Goal: Leave review/rating: Share an evaluation or opinion about a product, service, or content

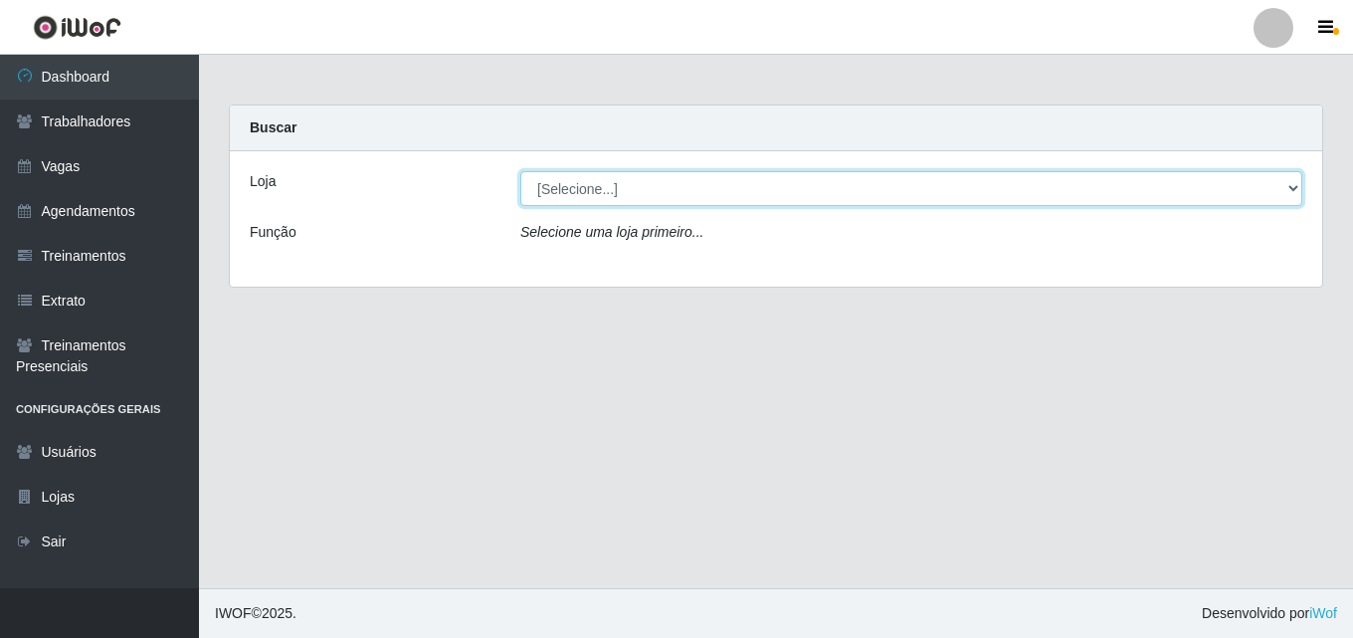
click at [632, 198] on select "[Selecione...] Chinatown Sushimi - [GEOGRAPHIC_DATA]" at bounding box center [911, 188] width 782 height 35
select select "357"
click at [520, 171] on select "[Selecione...] Chinatown Sushimi - [GEOGRAPHIC_DATA]" at bounding box center [911, 188] width 782 height 35
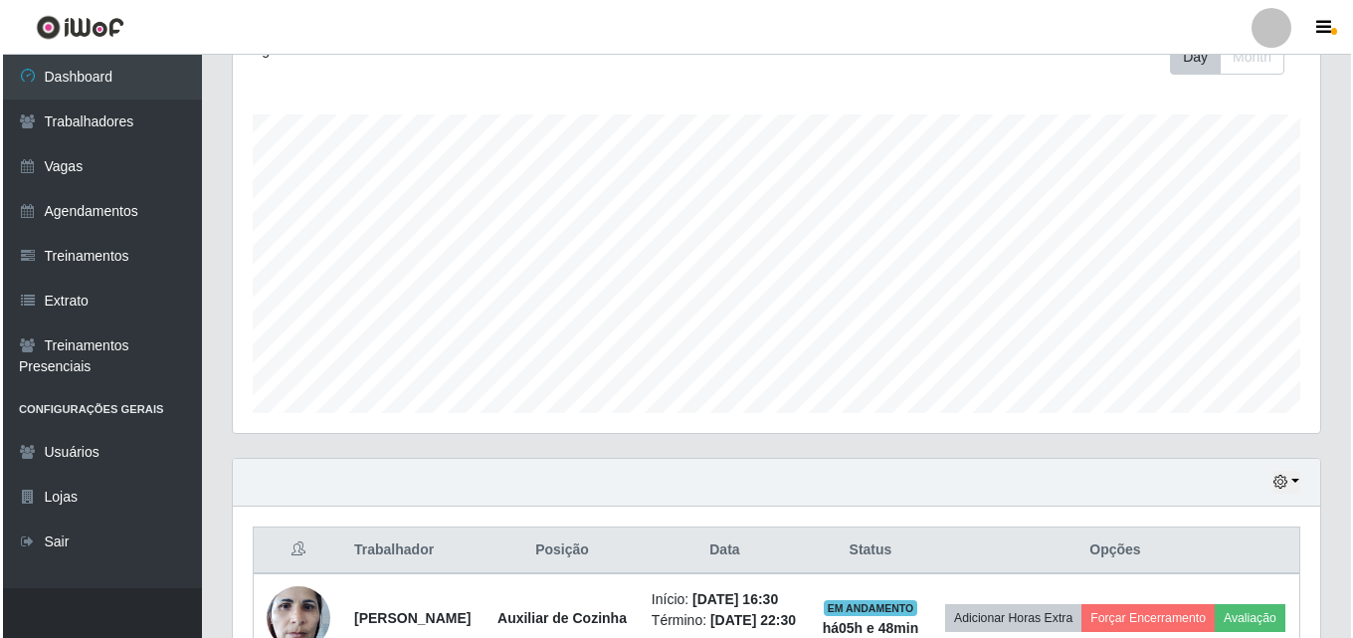
scroll to position [454, 0]
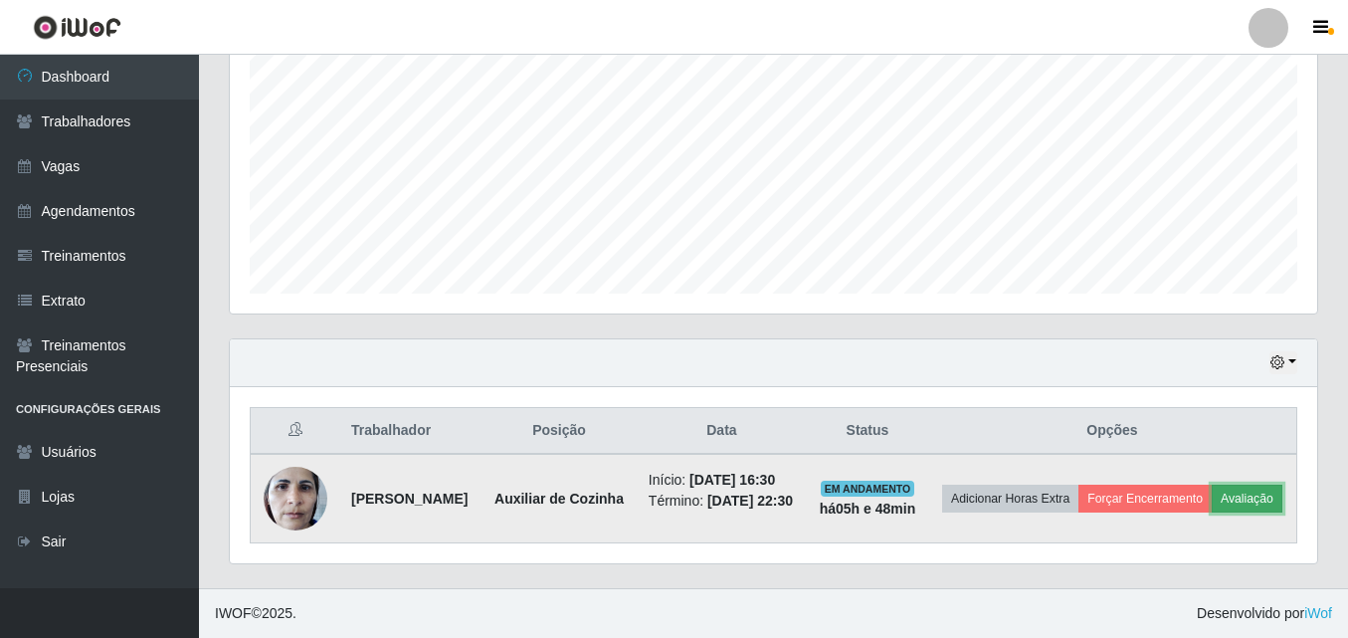
click at [1212, 501] on button "Avaliação" at bounding box center [1247, 499] width 71 height 28
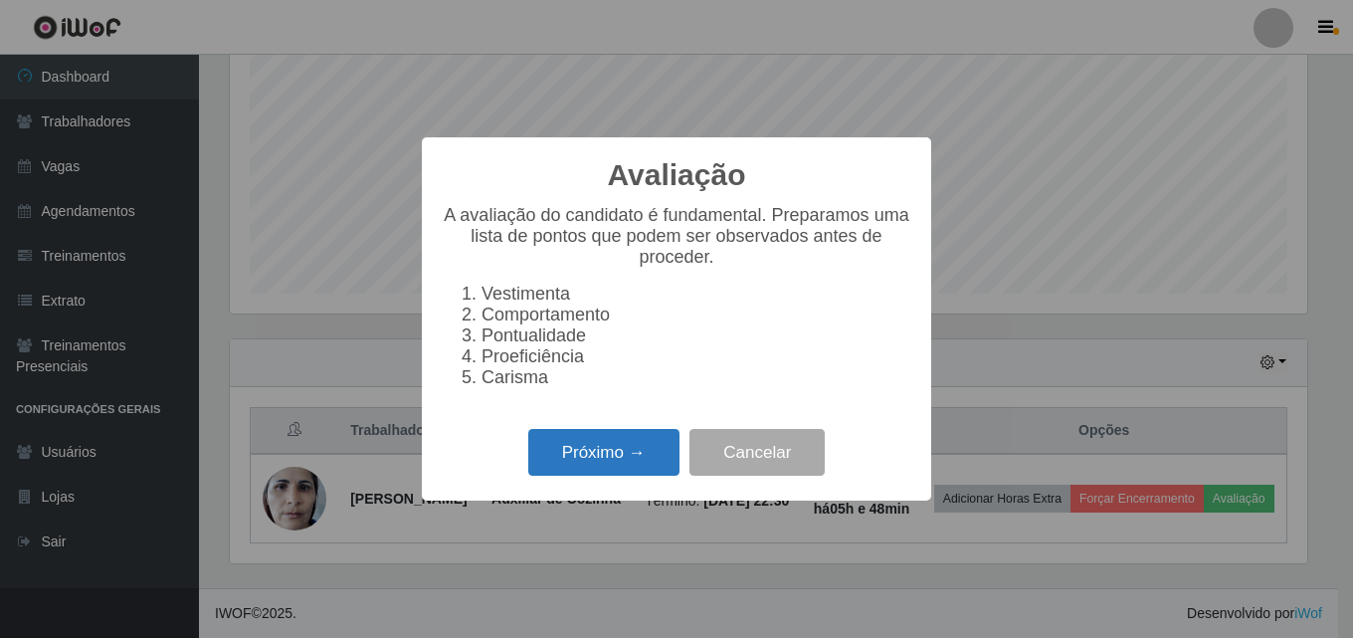
click at [607, 475] on button "Próximo →" at bounding box center [603, 452] width 151 height 47
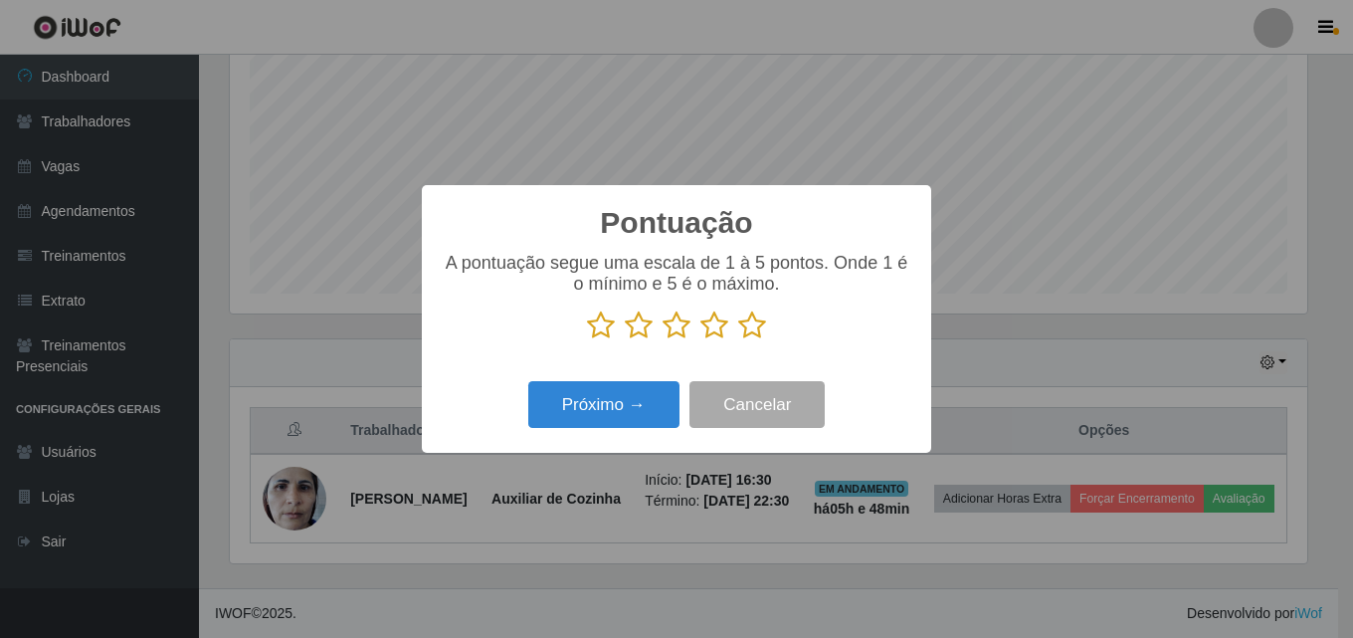
click at [751, 324] on icon at bounding box center [752, 325] width 28 height 30
click at [738, 340] on input "radio" at bounding box center [738, 340] width 0 height 0
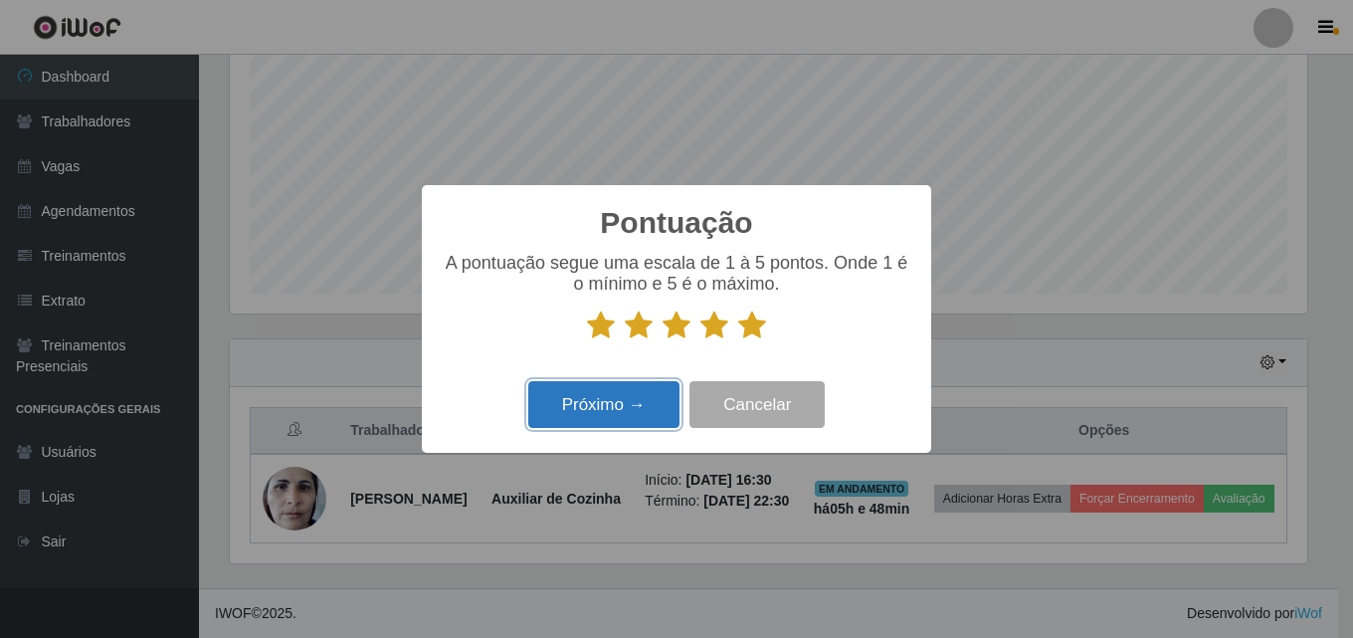
click at [617, 409] on button "Próximo →" at bounding box center [603, 404] width 151 height 47
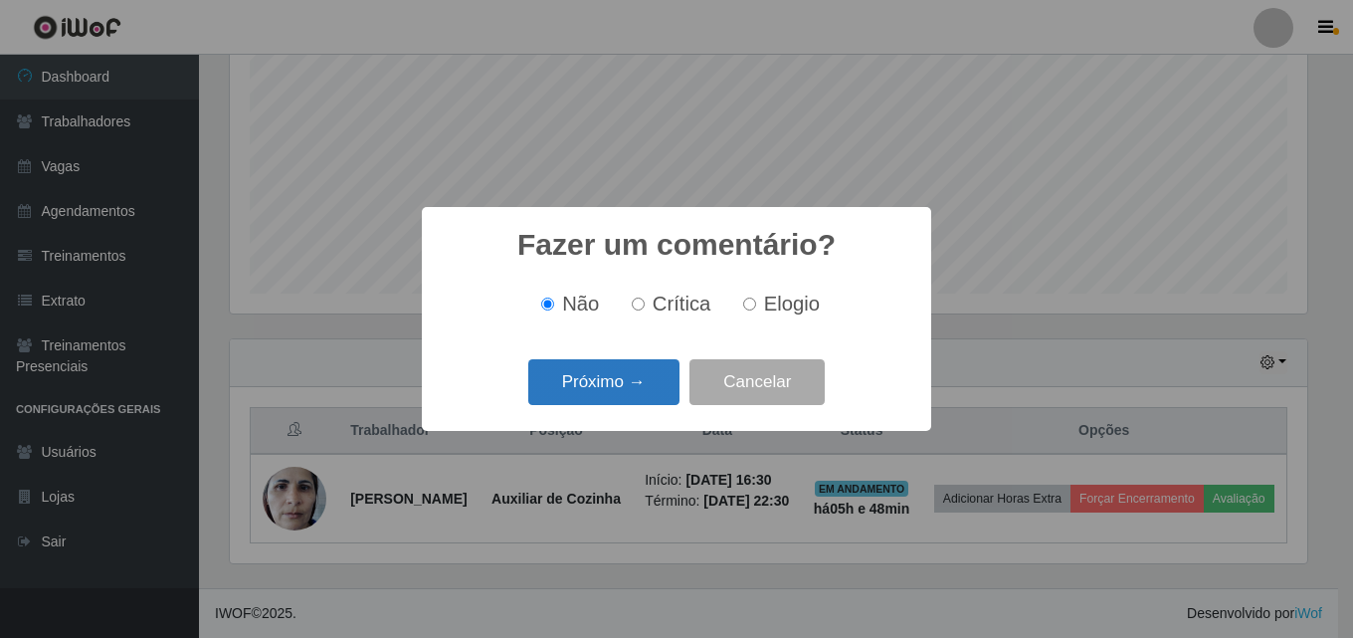
click at [613, 400] on button "Próximo →" at bounding box center [603, 382] width 151 height 47
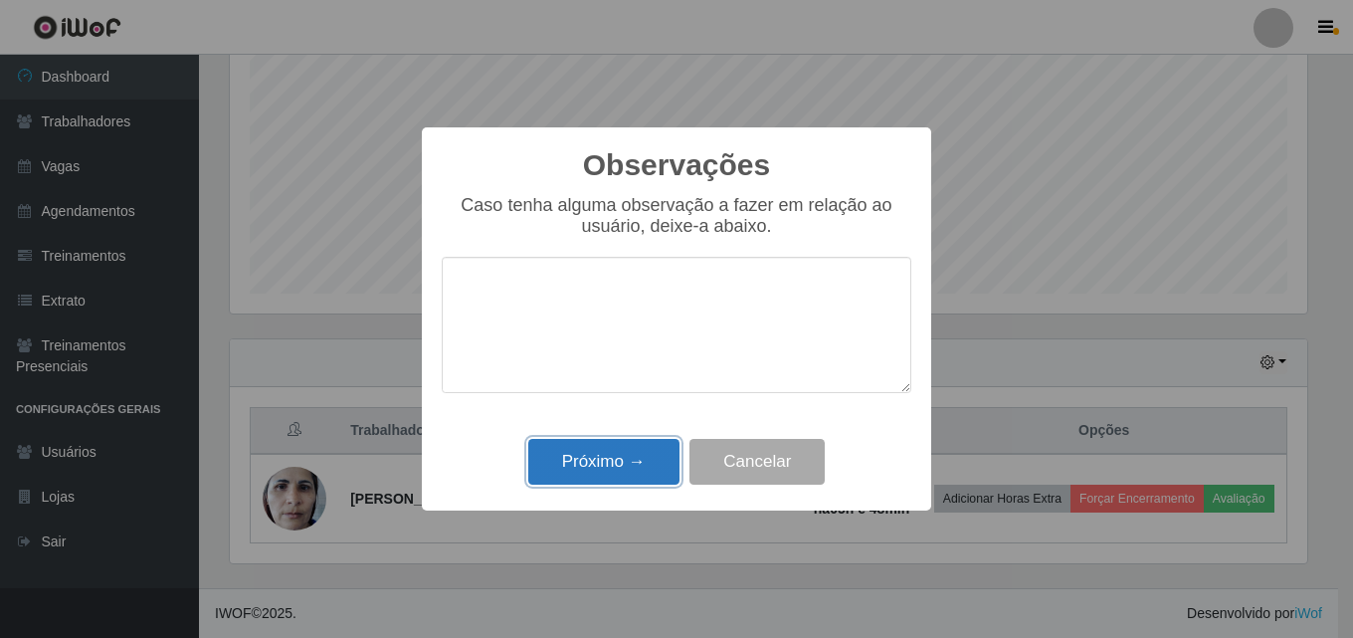
click at [618, 468] on button "Próximo →" at bounding box center [603, 462] width 151 height 47
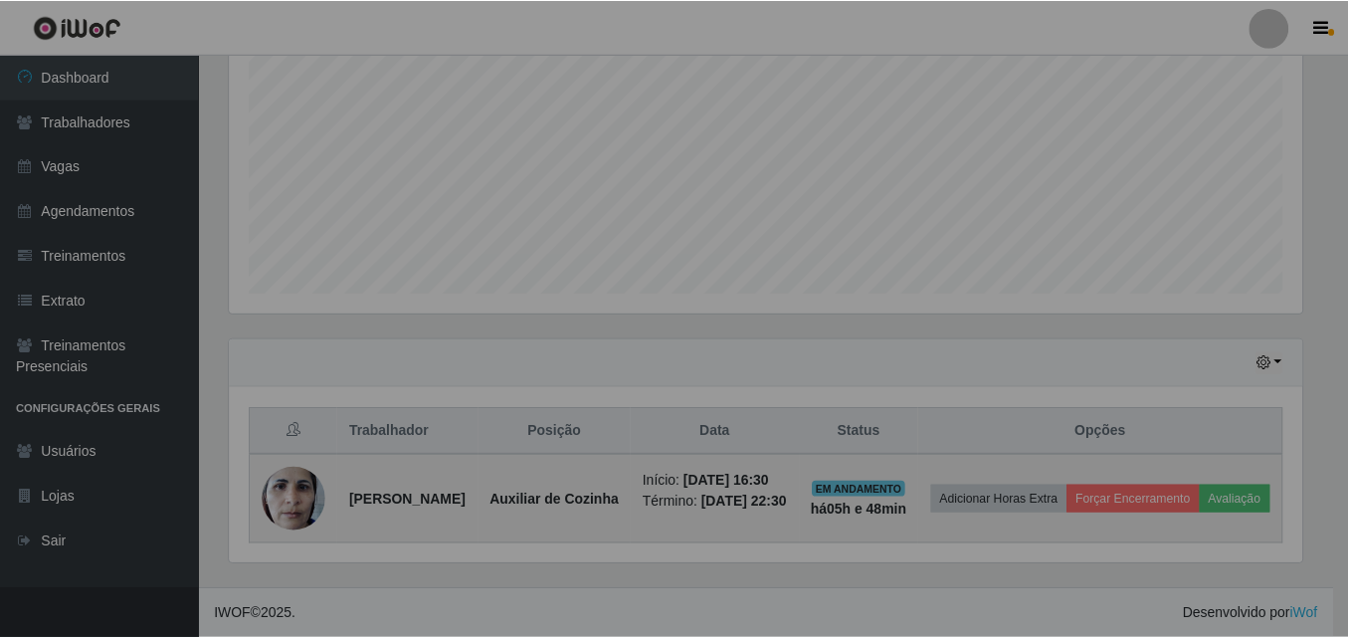
scroll to position [413, 1088]
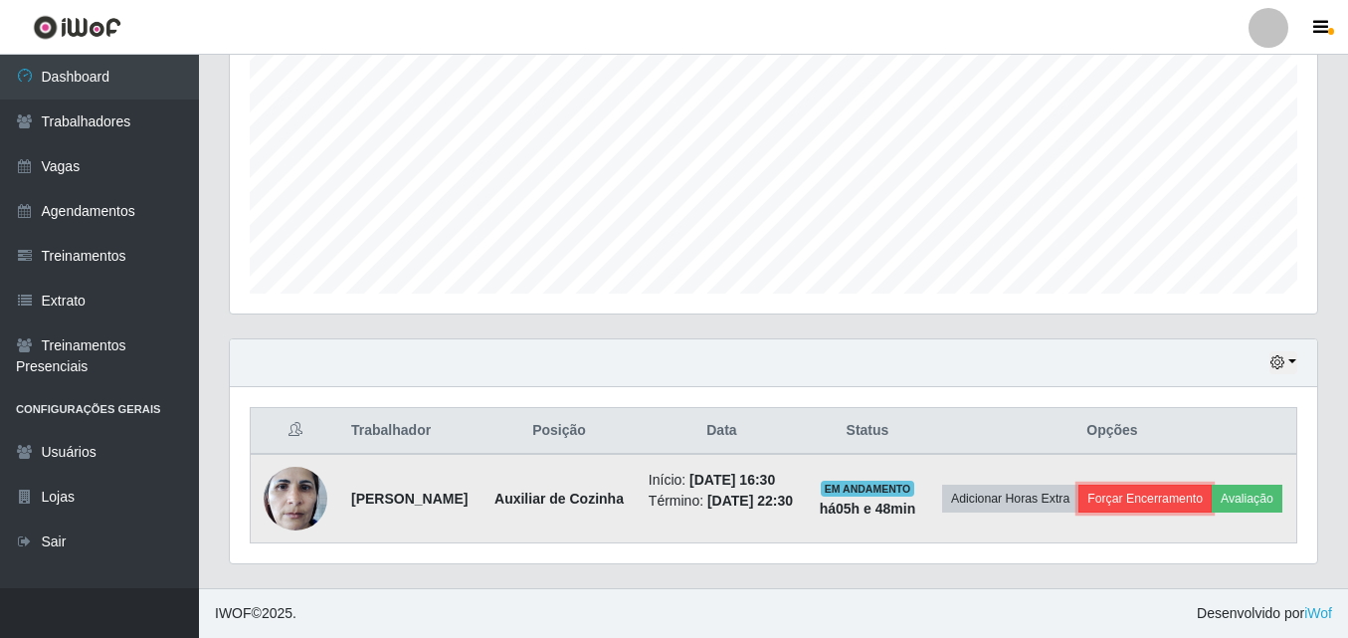
click at [1212, 485] on button "Forçar Encerramento" at bounding box center [1145, 499] width 133 height 28
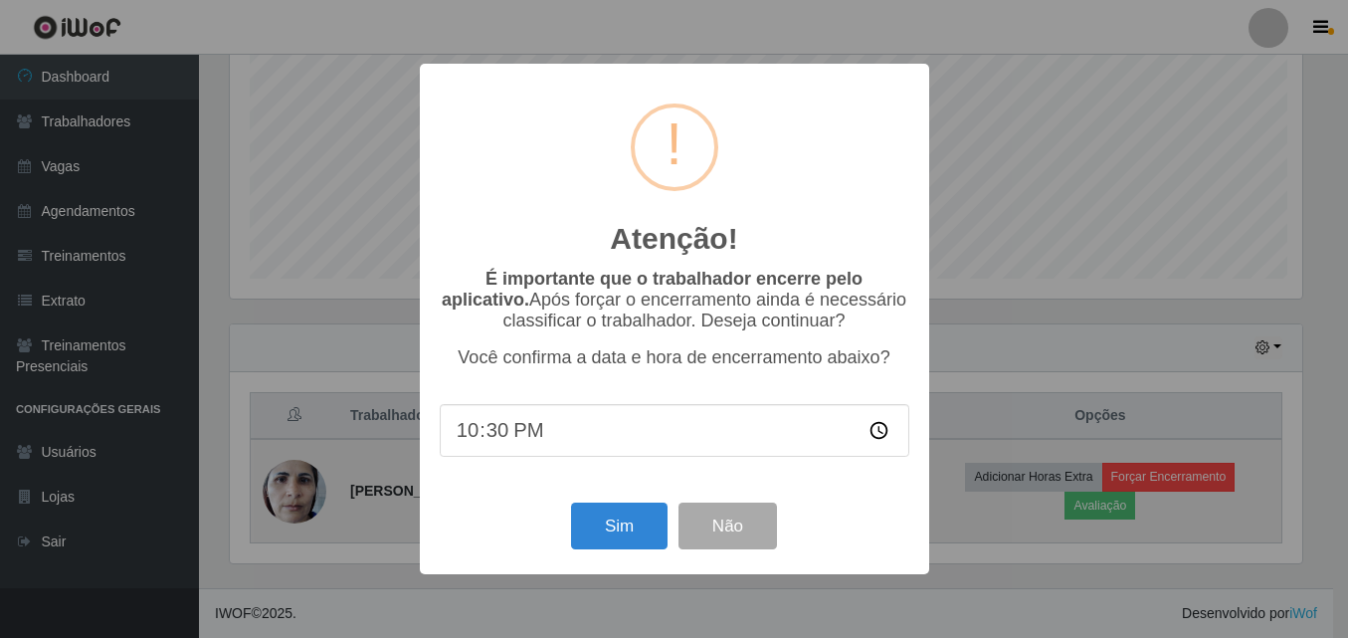
scroll to position [413, 1078]
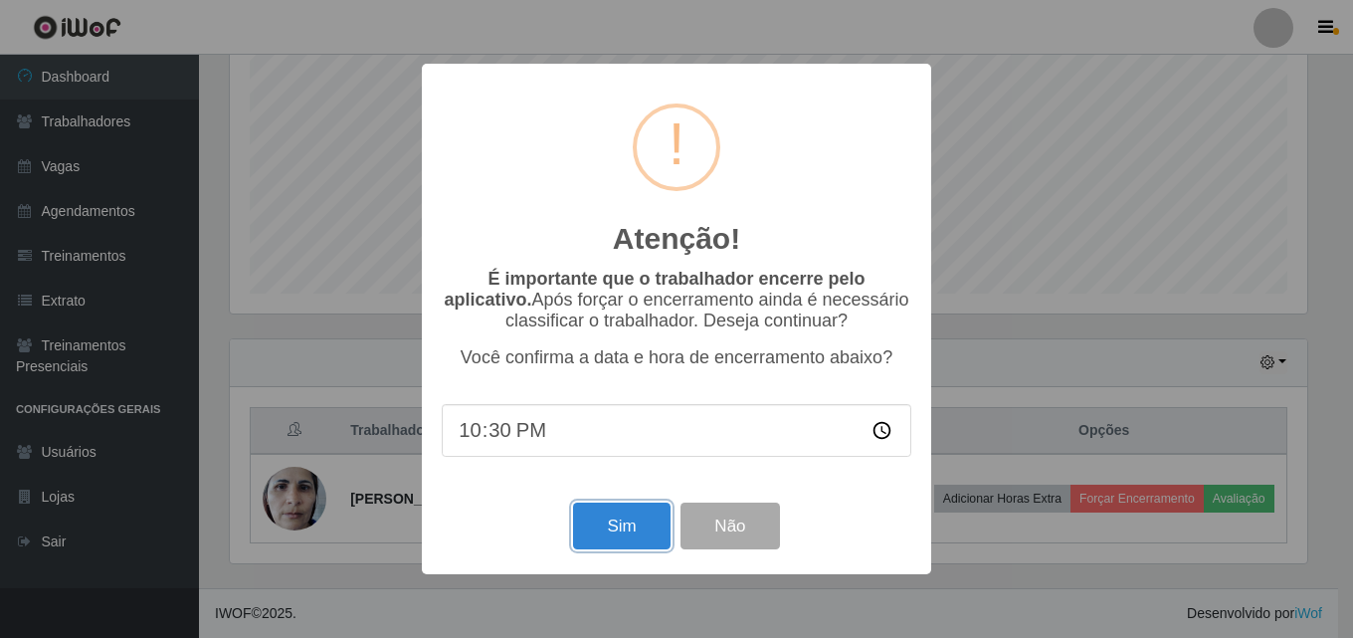
drag, startPoint x: 636, startPoint y: 533, endPoint x: 671, endPoint y: 506, distance: 44.0
click at [635, 533] on button "Sim" at bounding box center [621, 526] width 97 height 47
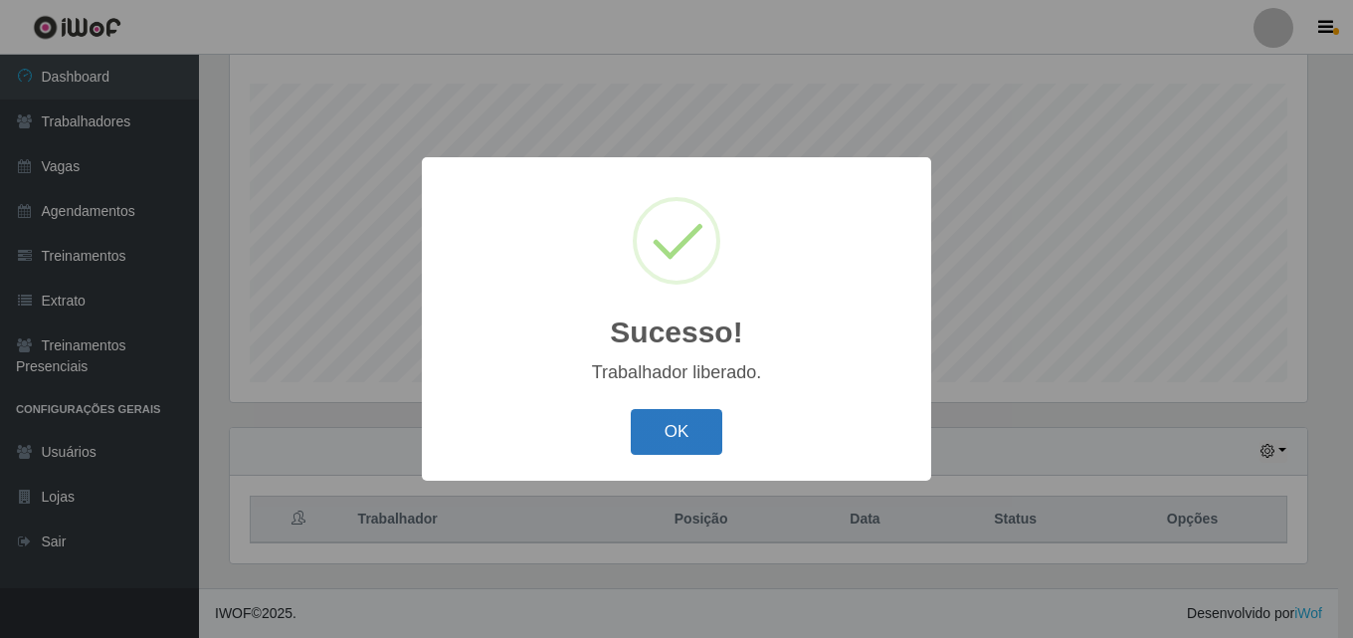
click at [690, 423] on button "OK" at bounding box center [677, 432] width 93 height 47
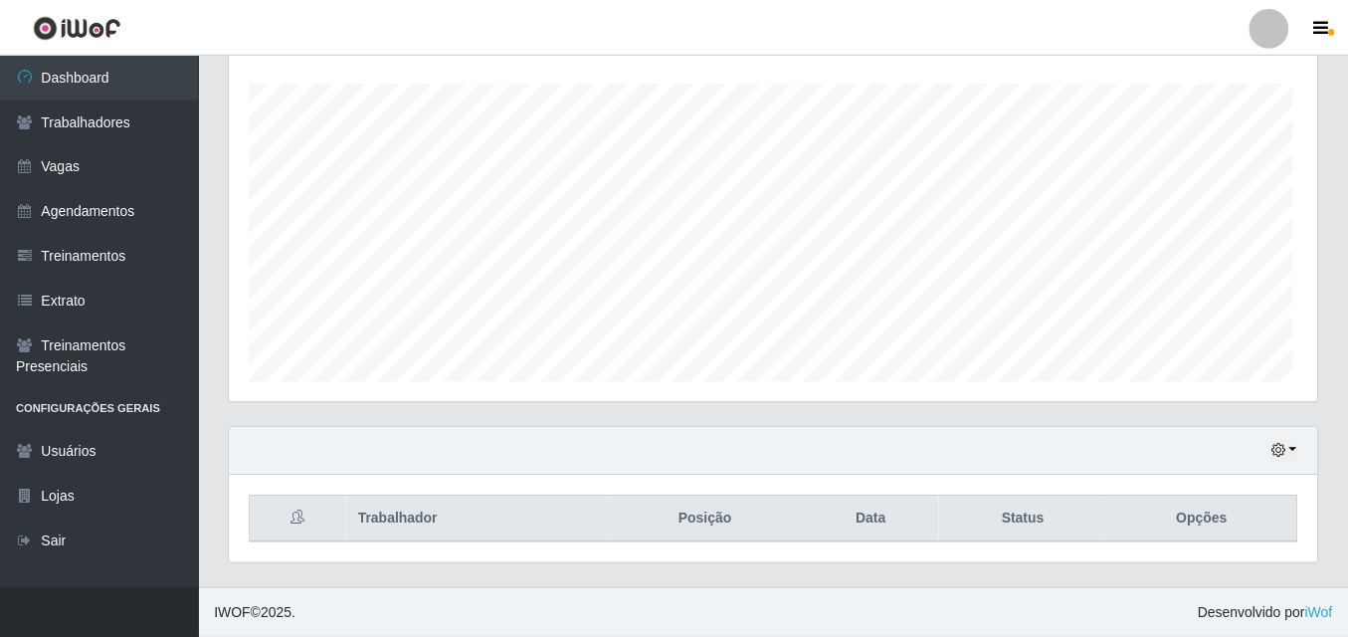
scroll to position [413, 1088]
